Goal: Information Seeking & Learning: Learn about a topic

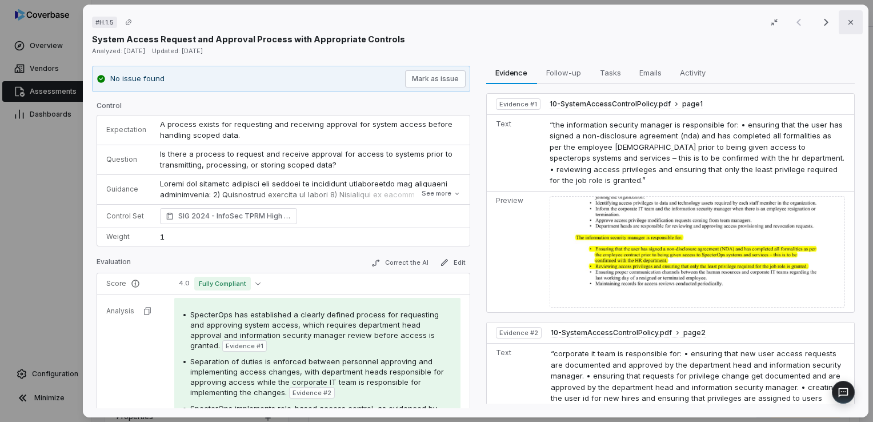
click at [846, 25] on icon "button" at bounding box center [850, 22] width 9 height 9
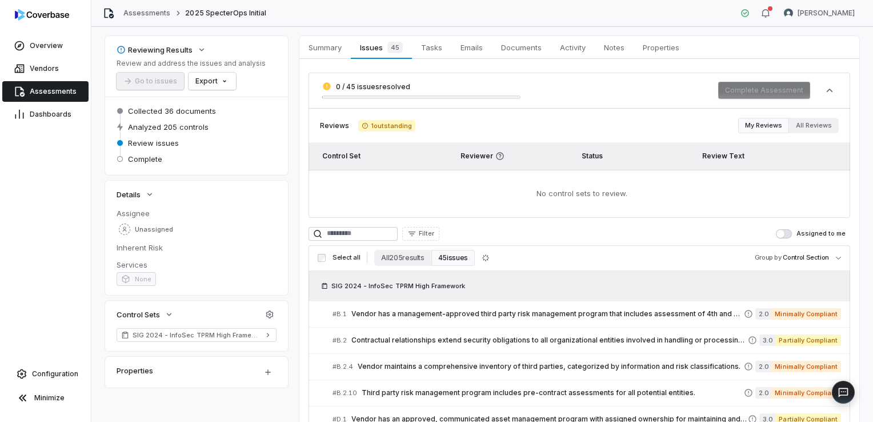
scroll to position [31, 0]
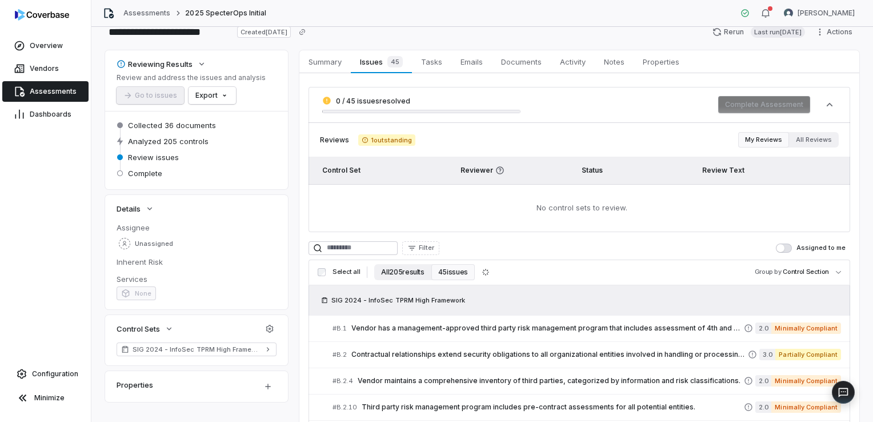
click at [402, 265] on button "All 205 results" at bounding box center [402, 272] width 57 height 16
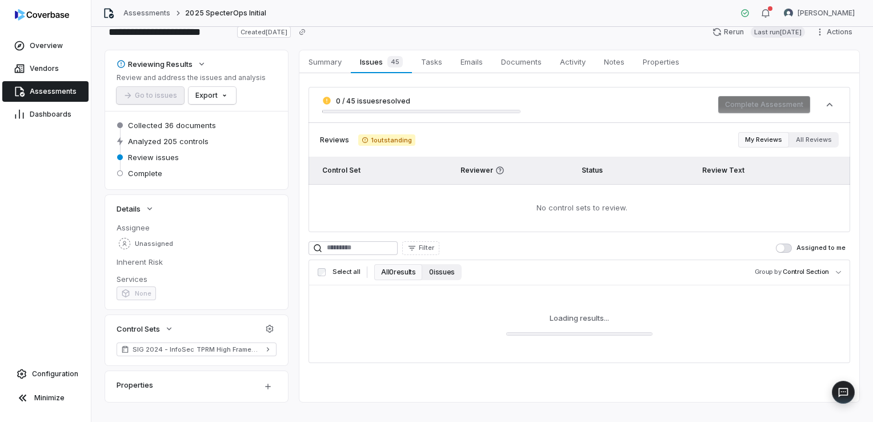
scroll to position [47, 0]
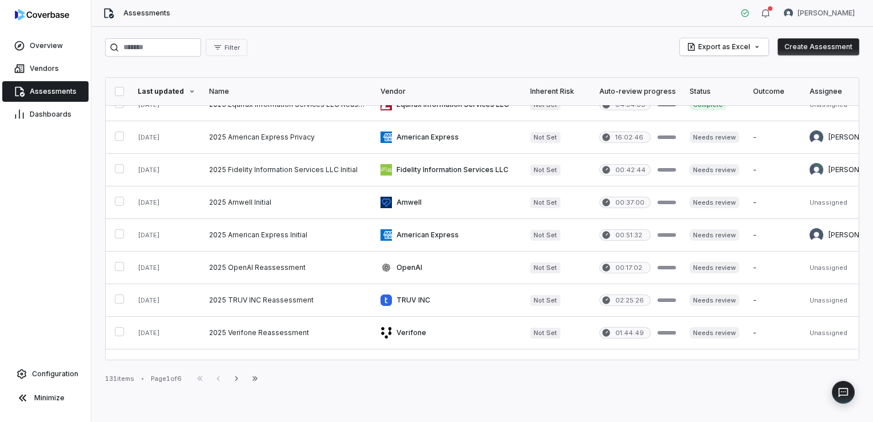
scroll to position [562, 0]
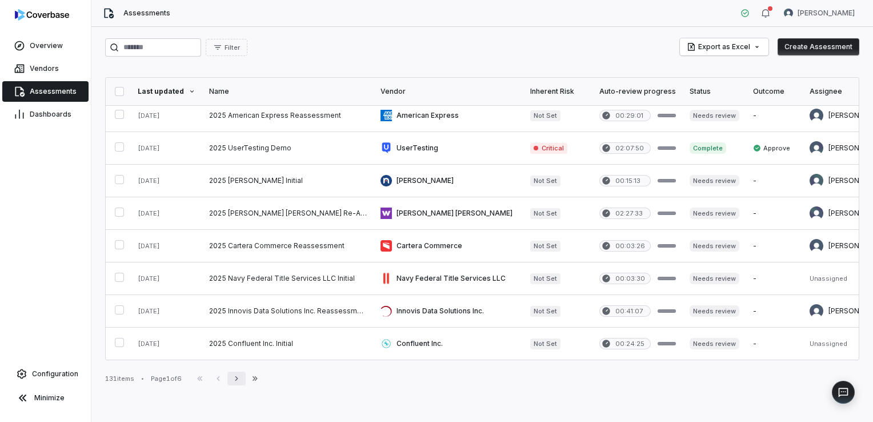
click at [240, 377] on icon "button" at bounding box center [236, 378] width 9 height 9
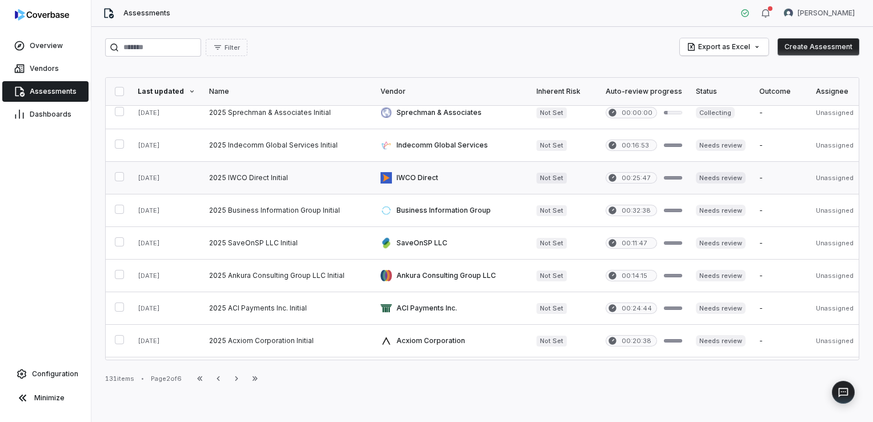
scroll to position [219, 0]
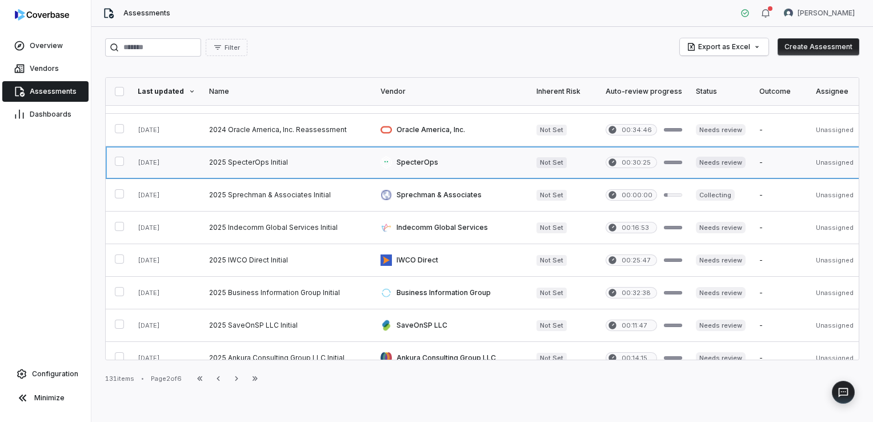
click at [242, 164] on link at bounding box center [287, 162] width 171 height 32
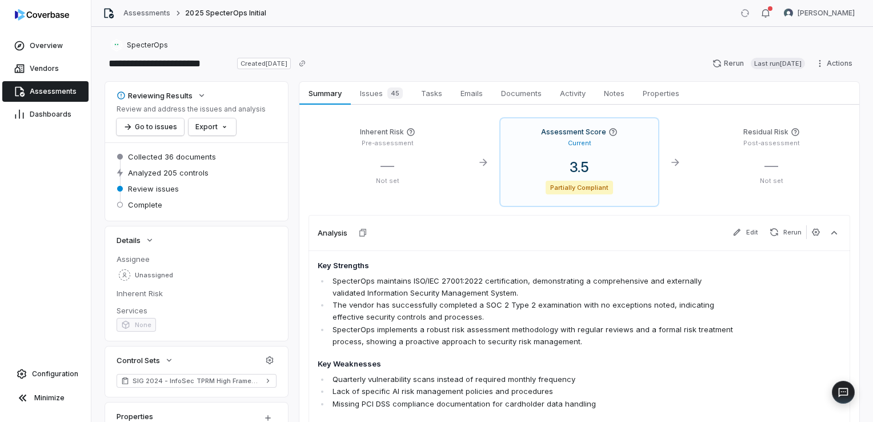
click at [375, 96] on span "Issues 45" at bounding box center [381, 93] width 52 height 16
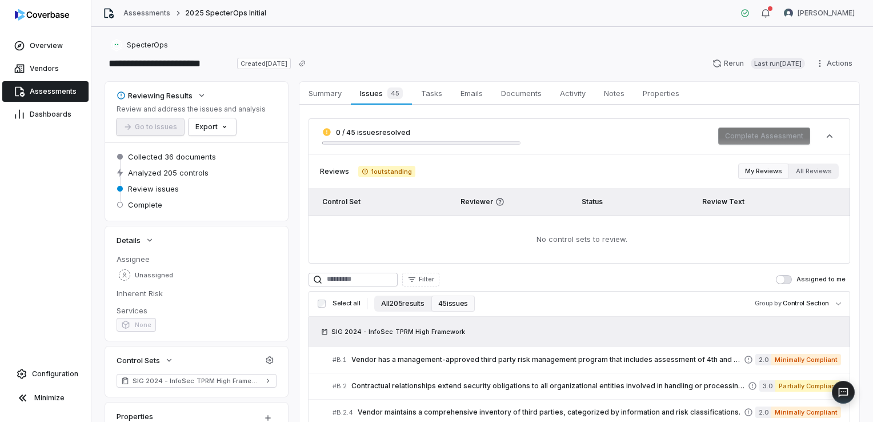
click at [400, 305] on button "All 205 results" at bounding box center [402, 303] width 57 height 16
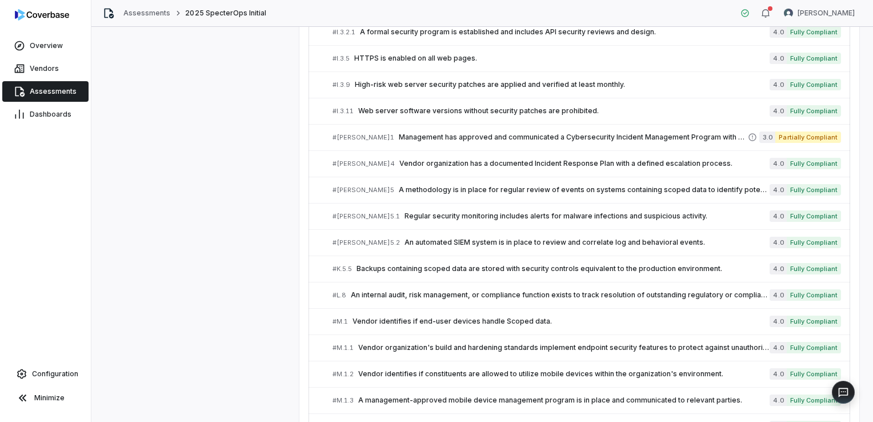
scroll to position [2310, 0]
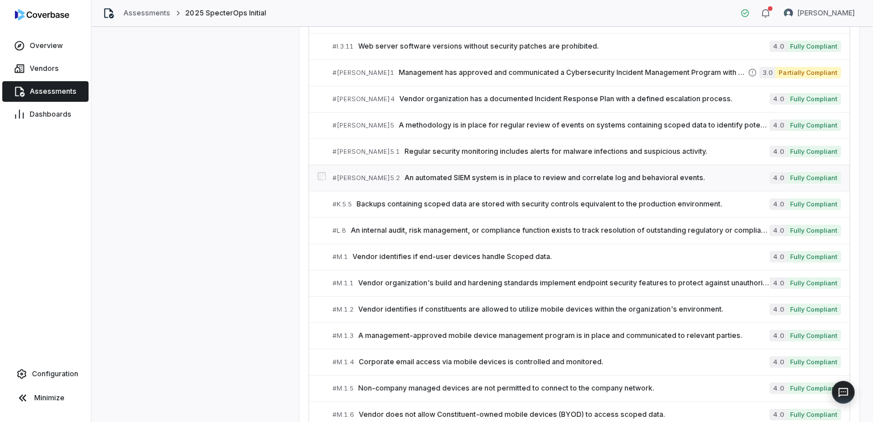
click at [404, 173] on span "An automated SIEM system is in place to review and correlate log and behavioral…" at bounding box center [586, 177] width 365 height 9
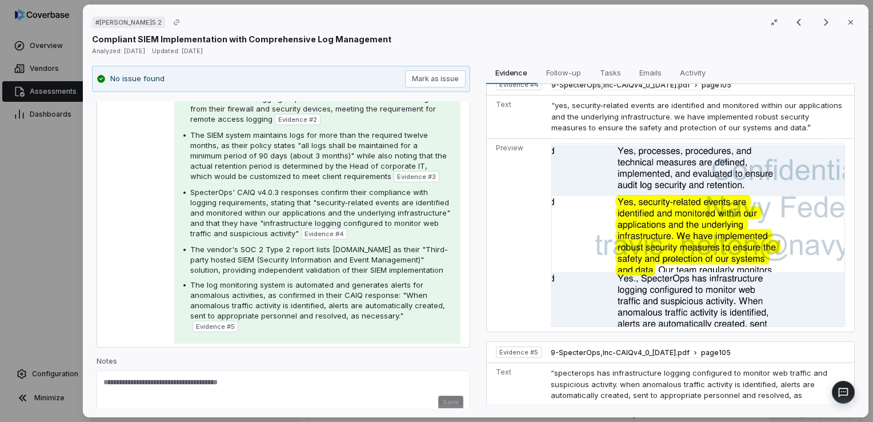
scroll to position [681, 0]
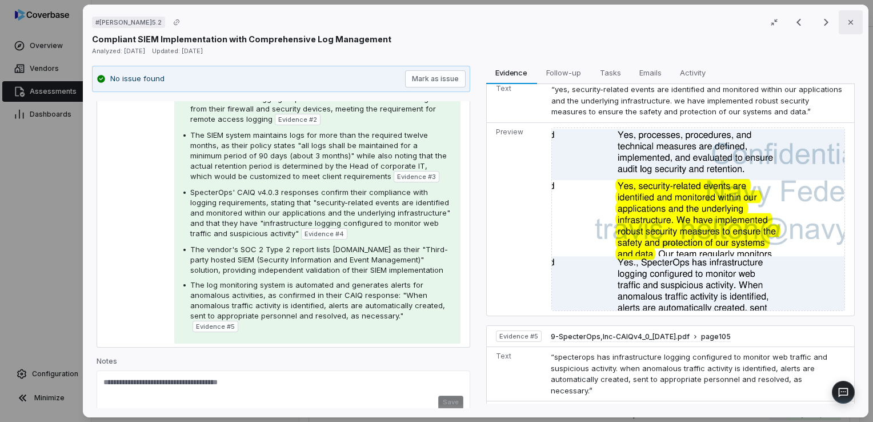
click at [846, 19] on icon "button" at bounding box center [850, 22] width 9 height 9
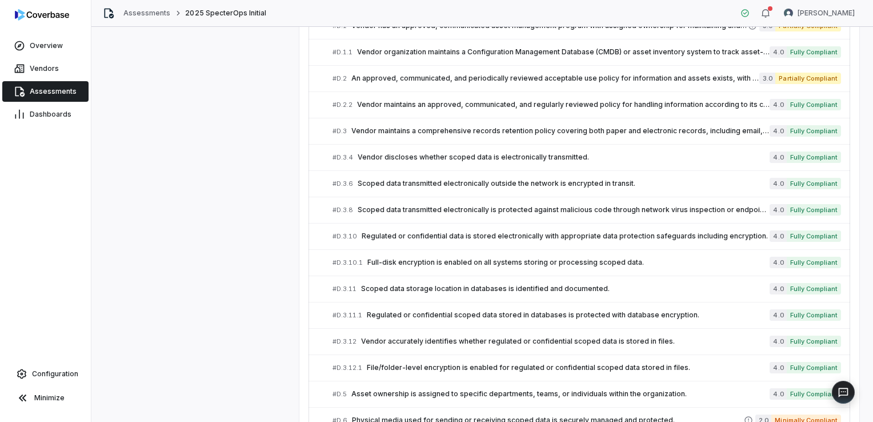
scroll to position [539, 0]
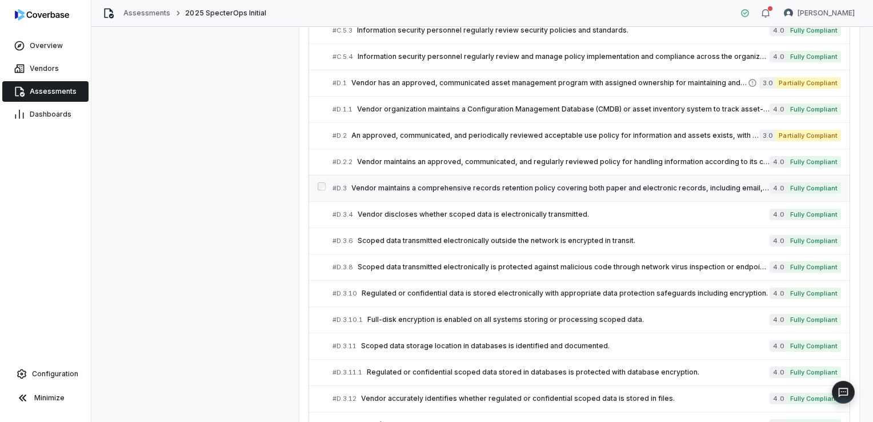
click at [463, 186] on span "Vendor maintains a comprehensive records retention policy covering both paper a…" at bounding box center [560, 187] width 418 height 9
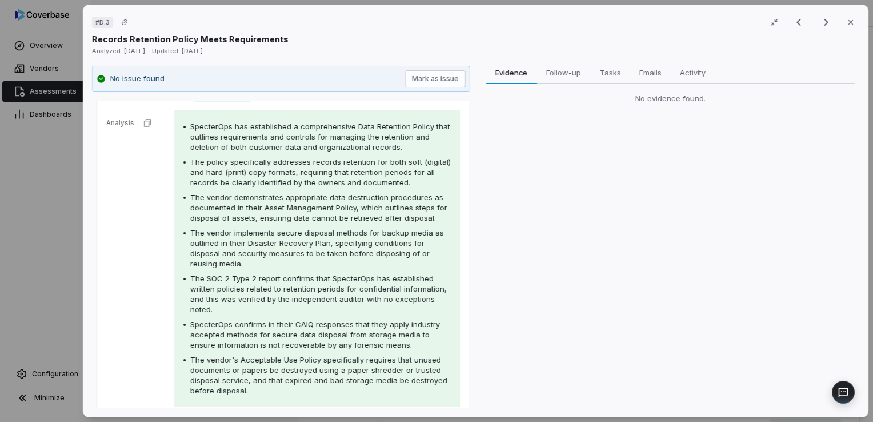
scroll to position [229, 0]
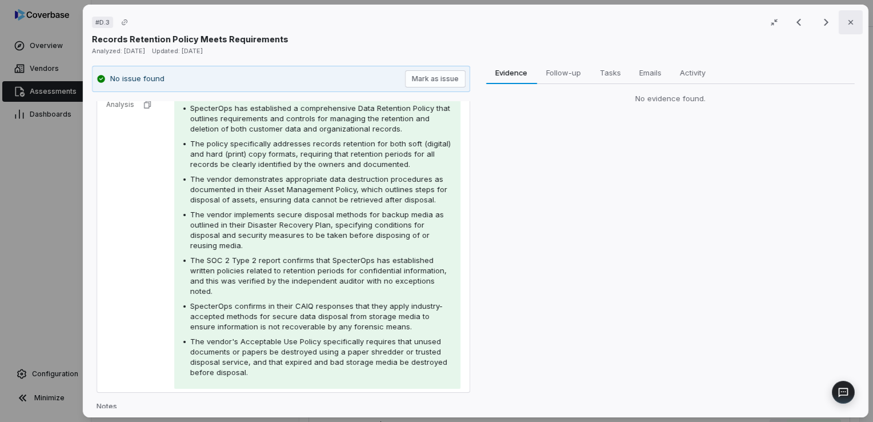
click at [847, 20] on icon "button" at bounding box center [850, 22] width 9 height 9
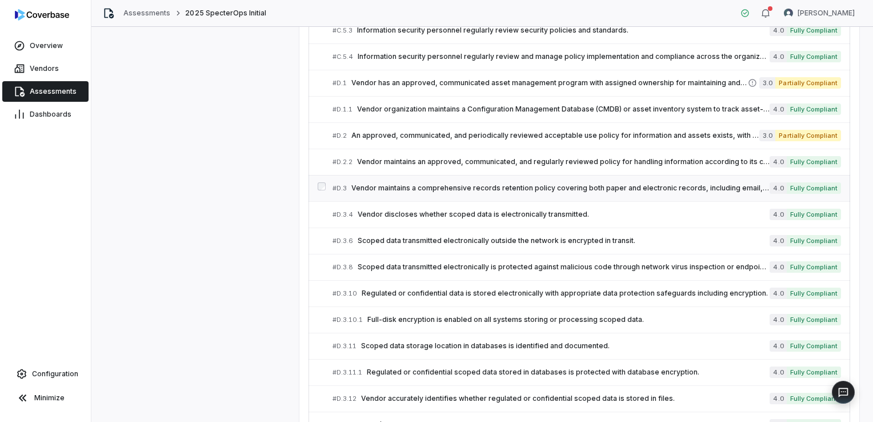
click at [420, 190] on span "Vendor maintains a comprehensive records retention policy covering both paper a…" at bounding box center [560, 187] width 418 height 9
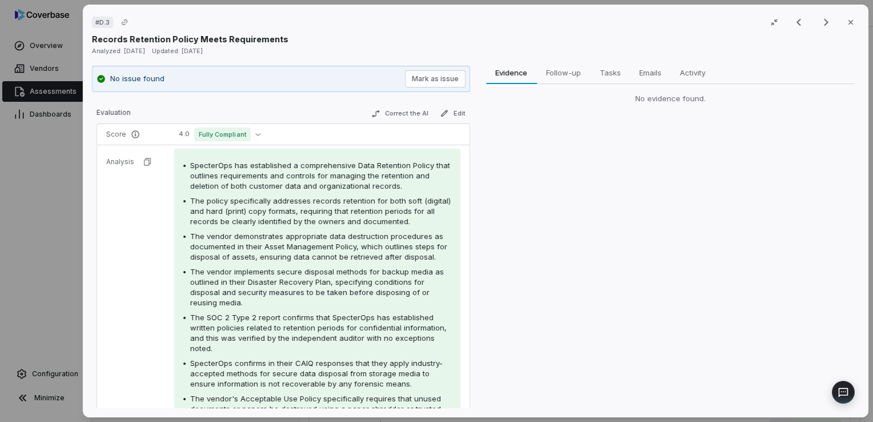
scroll to position [229, 0]
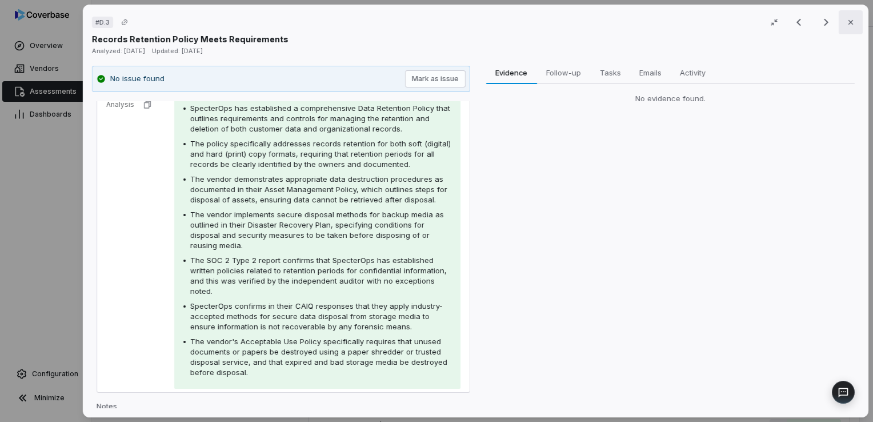
click at [848, 23] on icon "button" at bounding box center [850, 22] width 5 height 5
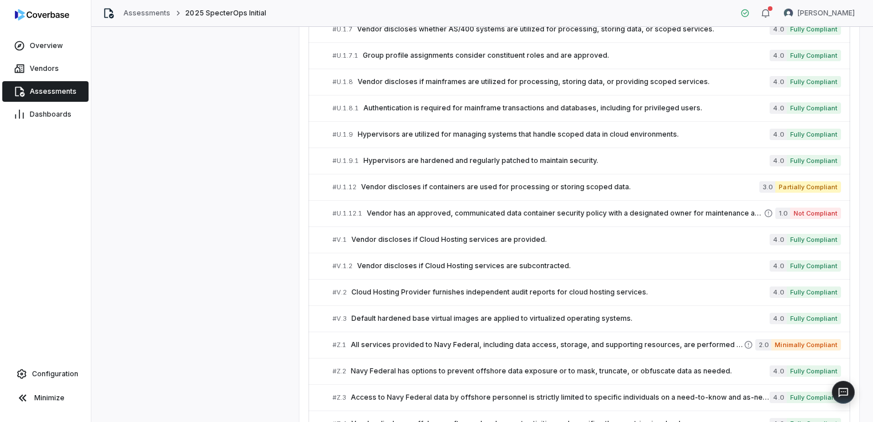
scroll to position [3931, 0]
